Goal: Task Accomplishment & Management: Manage account settings

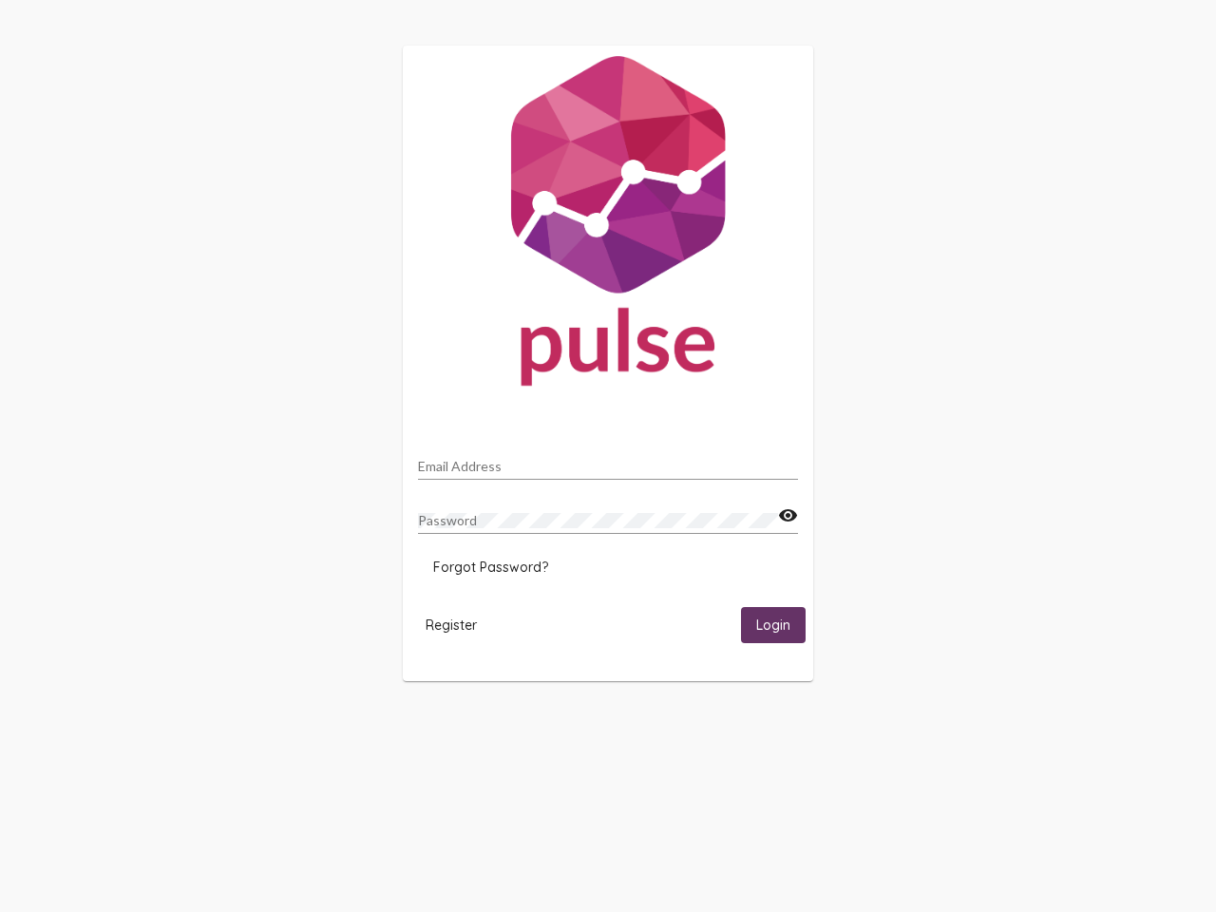
click at [608, 461] on input "Email Address" at bounding box center [608, 466] width 380 height 15
click at [788, 516] on mat-icon "visibility" at bounding box center [788, 516] width 20 height 23
click at [490, 567] on span "Forgot Password?" at bounding box center [490, 567] width 115 height 17
